Goal: Task Accomplishment & Management: Manage account settings

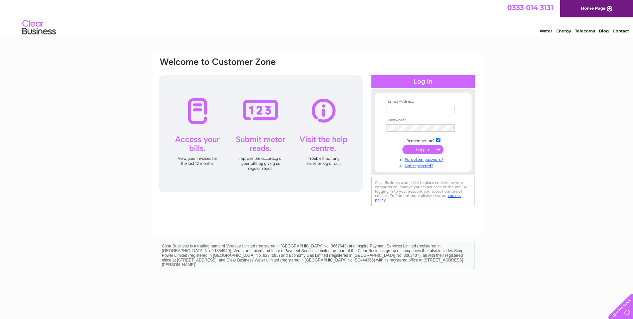
type input "lisa.jordan@protecfm.com"
click at [423, 149] on input "submit" at bounding box center [423, 149] width 41 height 9
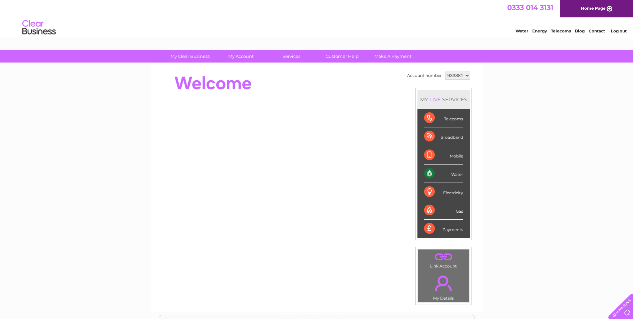
click at [455, 174] on div "Water" at bounding box center [443, 173] width 39 height 18
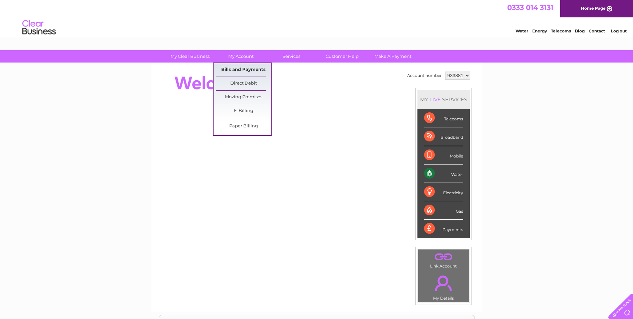
click at [236, 69] on link "Bills and Payments" at bounding box center [243, 69] width 55 height 13
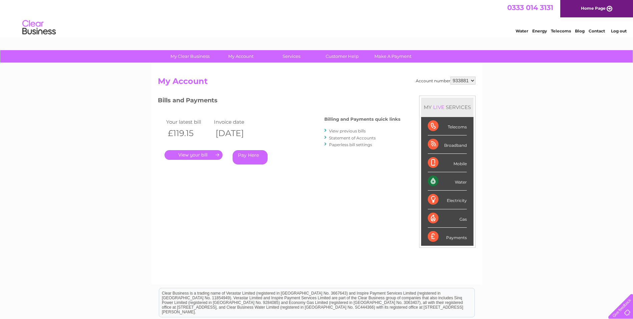
click at [198, 153] on link "." at bounding box center [194, 155] width 58 height 10
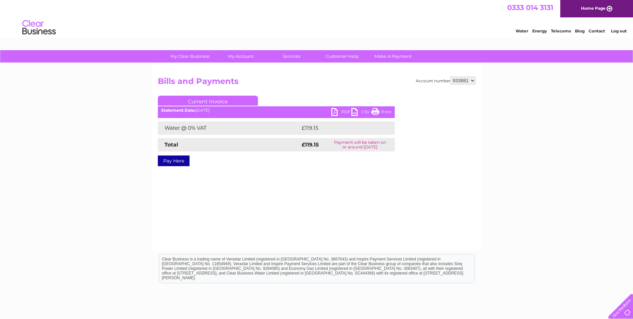
click at [339, 110] on link "PDF" at bounding box center [342, 113] width 20 height 10
click at [620, 30] on link "Log out" at bounding box center [619, 30] width 16 height 5
